Goal: Task Accomplishment & Management: Use online tool/utility

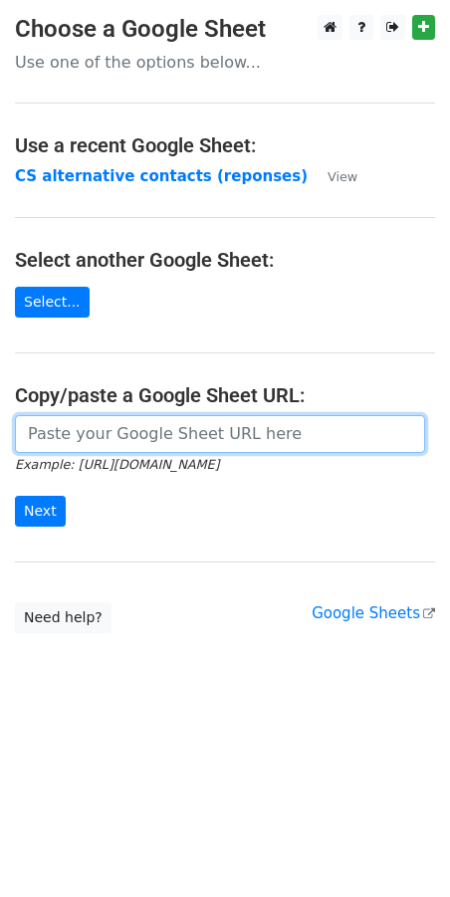
click at [53, 441] on input "url" at bounding box center [220, 434] width 410 height 38
paste input "[URL][DOMAIN_NAME]"
type input "[URL][DOMAIN_NAME]"
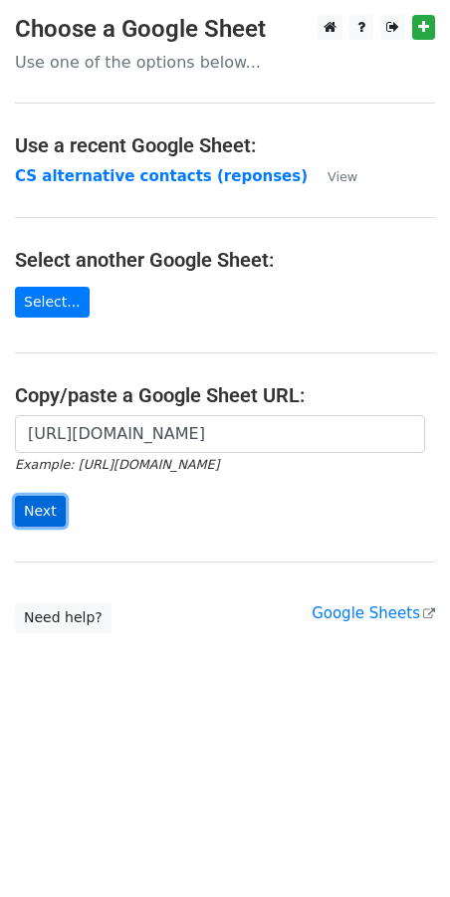
click at [48, 505] on input "Next" at bounding box center [40, 511] width 51 height 31
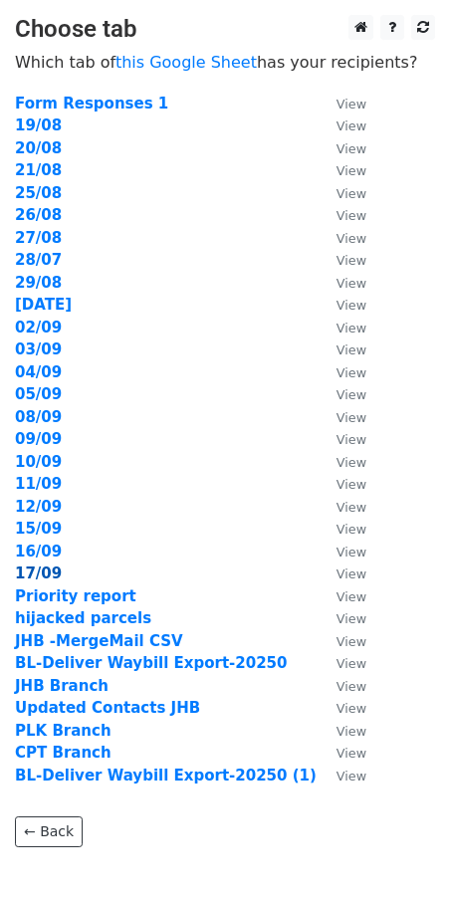
click at [55, 567] on strong "17/09" at bounding box center [38, 574] width 47 height 18
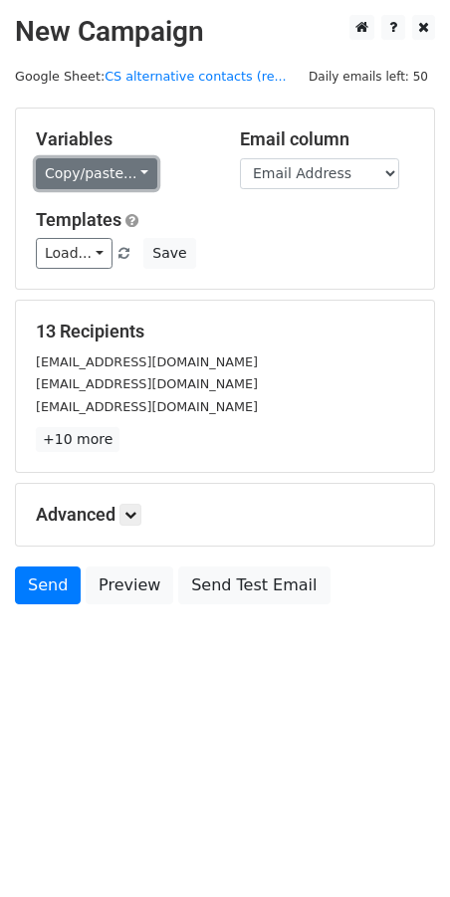
click at [128, 171] on link "Copy/paste..." at bounding box center [96, 173] width 121 height 31
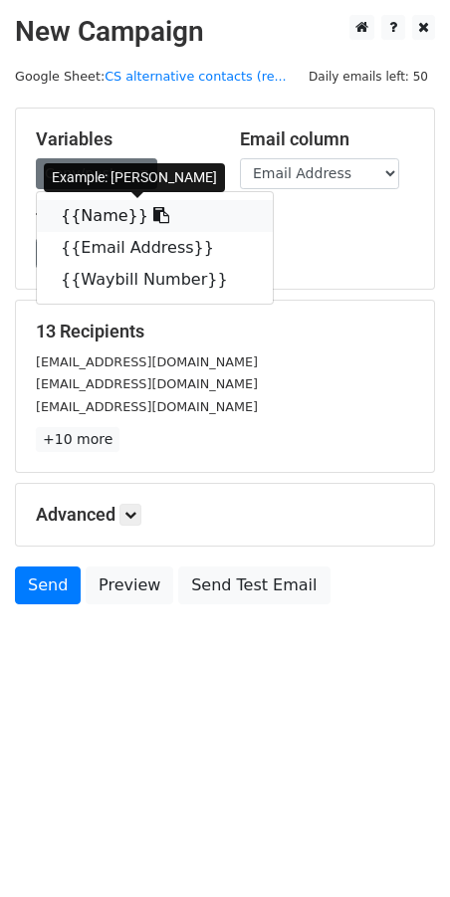
click at [106, 211] on link "{{Name}}" at bounding box center [155, 216] width 236 height 32
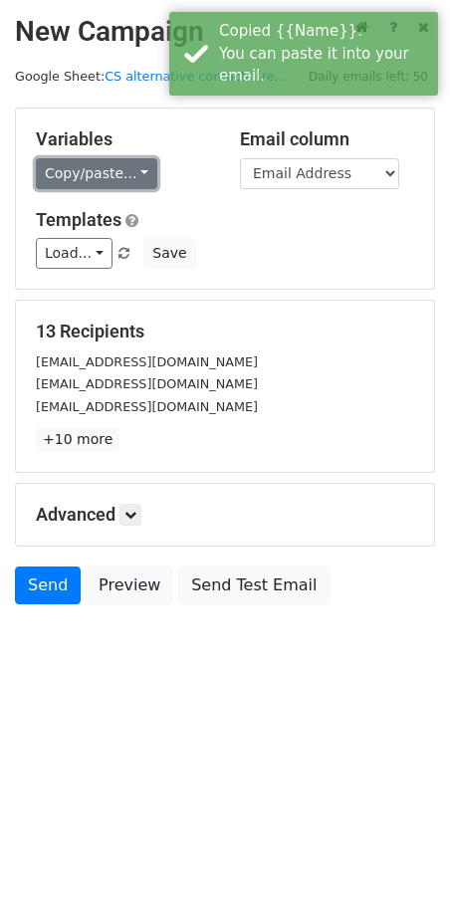
click at [115, 177] on link "Copy/paste..." at bounding box center [96, 173] width 121 height 31
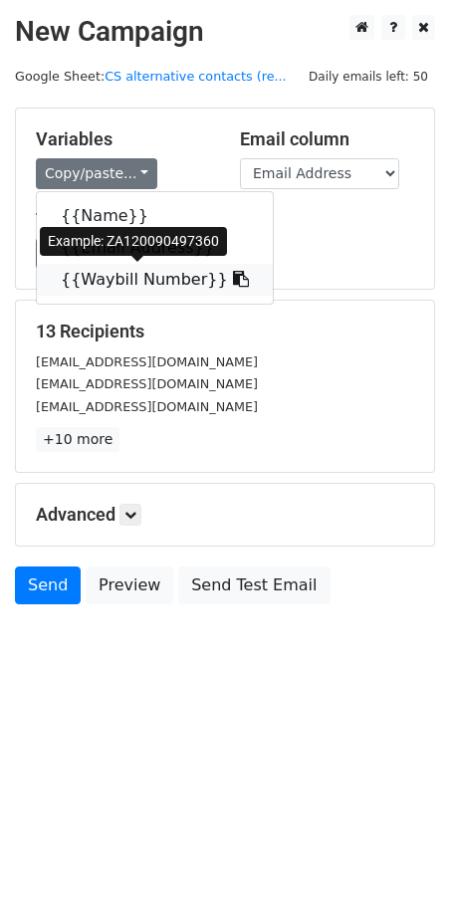
click at [116, 286] on link "{{Waybill Number}}" at bounding box center [155, 280] width 236 height 32
